Goal: Complete application form: Complete application form

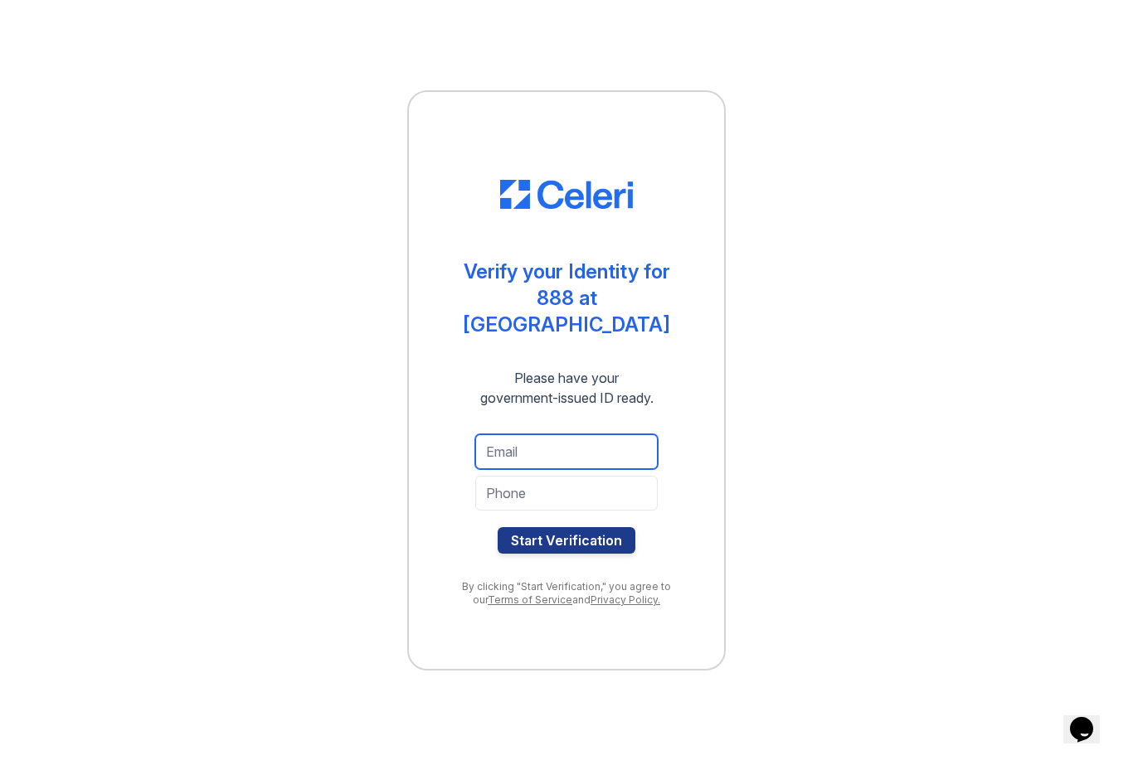
click at [540, 439] on input "email" at bounding box center [566, 452] width 182 height 35
type input "[EMAIL_ADDRESS][DOMAIN_NAME]"
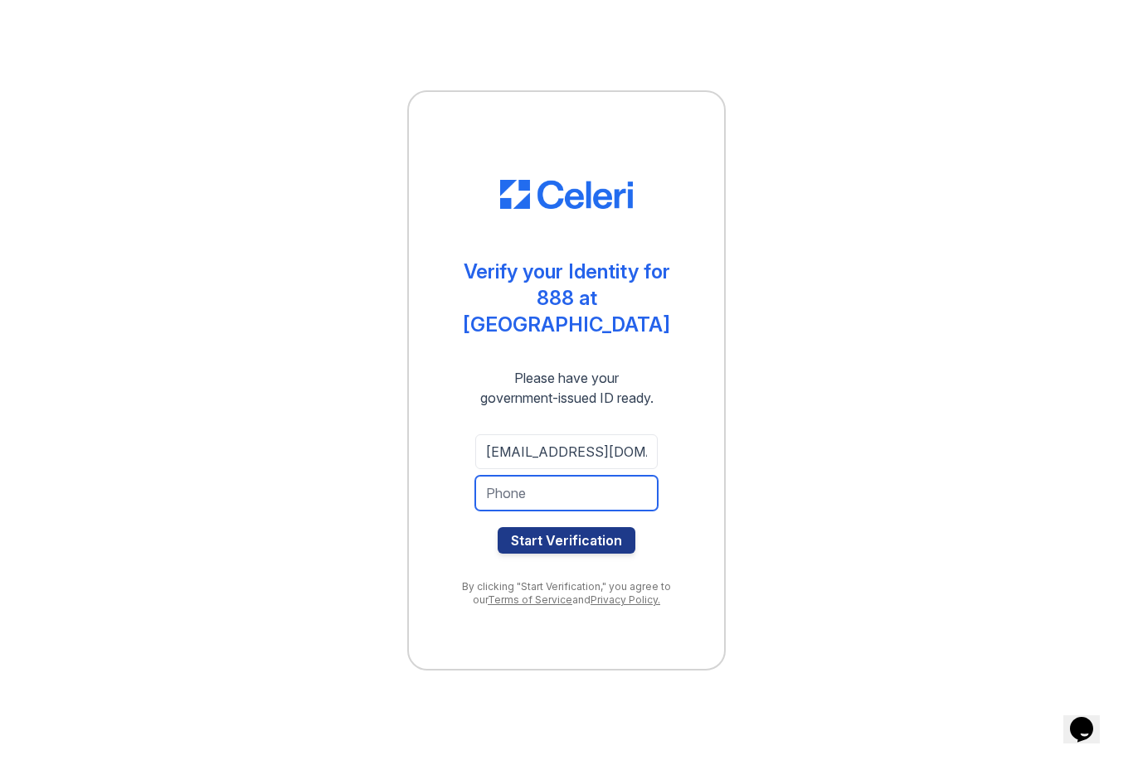
click at [508, 493] on input "tel" at bounding box center [566, 493] width 182 height 35
type input "2138804580"
click at [566, 527] on button "Start Verification" at bounding box center [567, 540] width 138 height 27
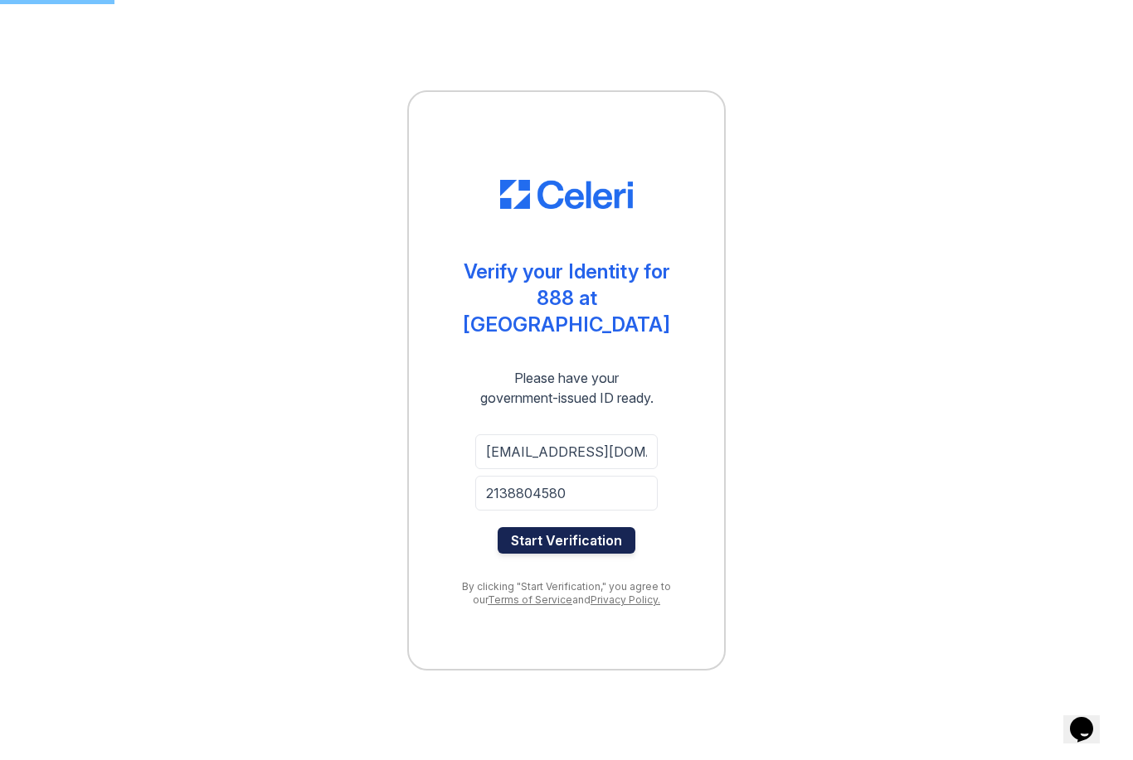
click at [592, 534] on button "Start Verification" at bounding box center [567, 540] width 138 height 27
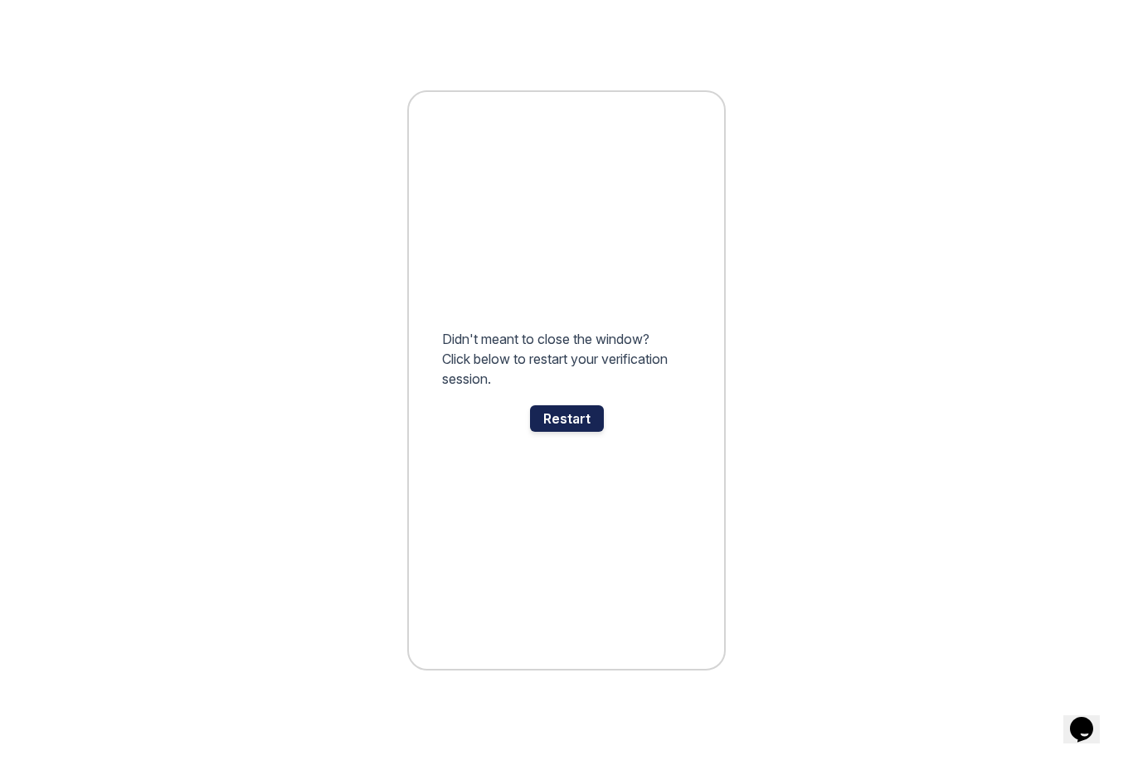
click at [566, 430] on div "Restart" at bounding box center [567, 418] width 74 height 27
click at [577, 412] on div "Restart" at bounding box center [567, 418] width 74 height 27
click at [563, 414] on div "Restart" at bounding box center [567, 418] width 74 height 27
click at [576, 420] on div "Restart" at bounding box center [567, 418] width 74 height 27
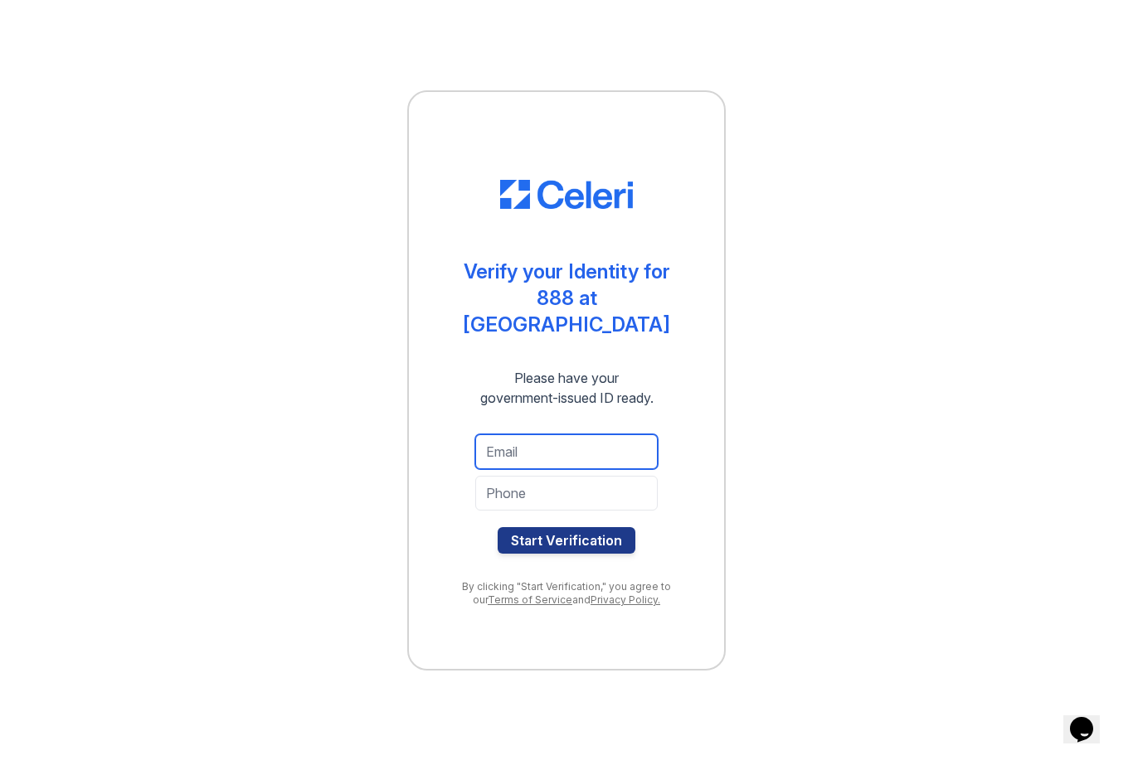
click at [565, 435] on input "email" at bounding box center [566, 452] width 182 height 35
